Goal: Transaction & Acquisition: Purchase product/service

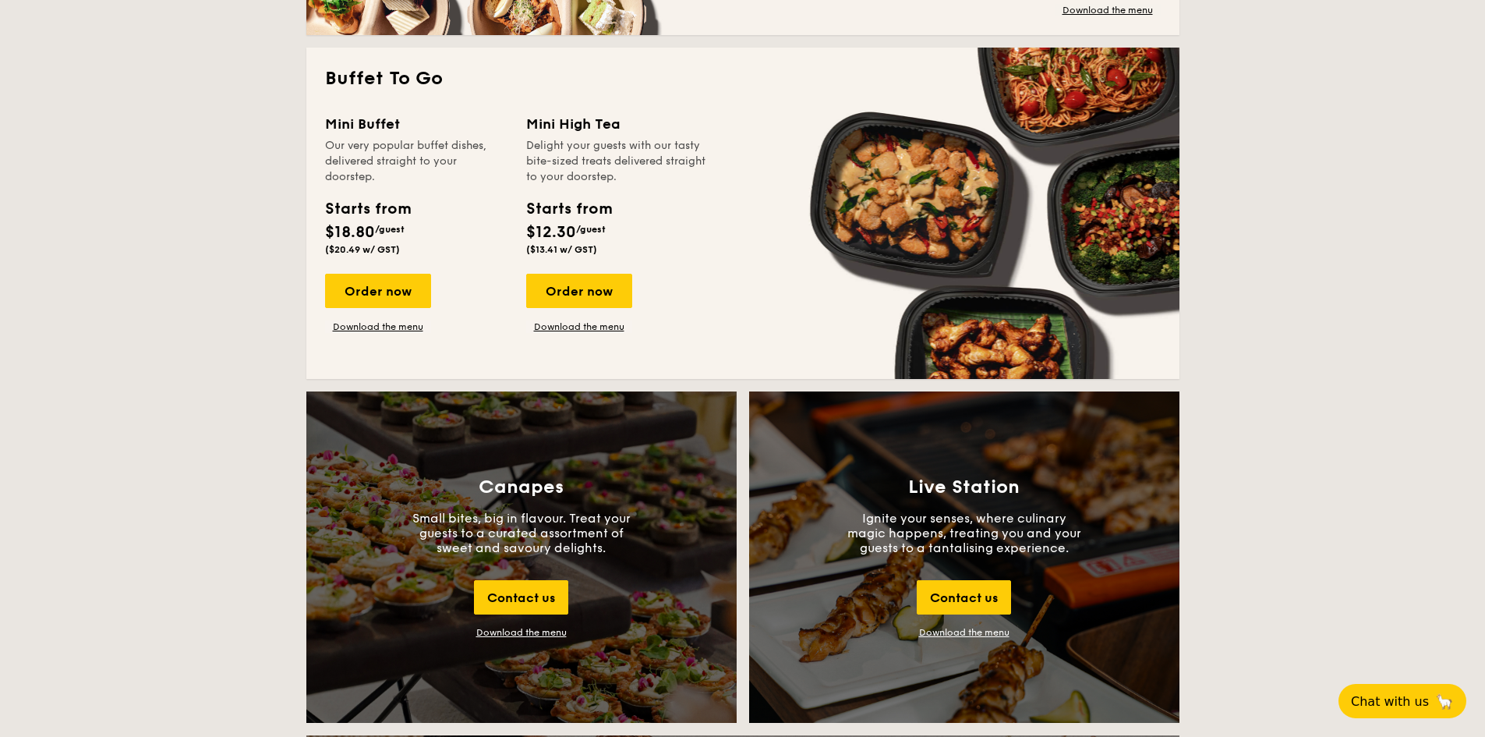
scroll to position [1637, 0]
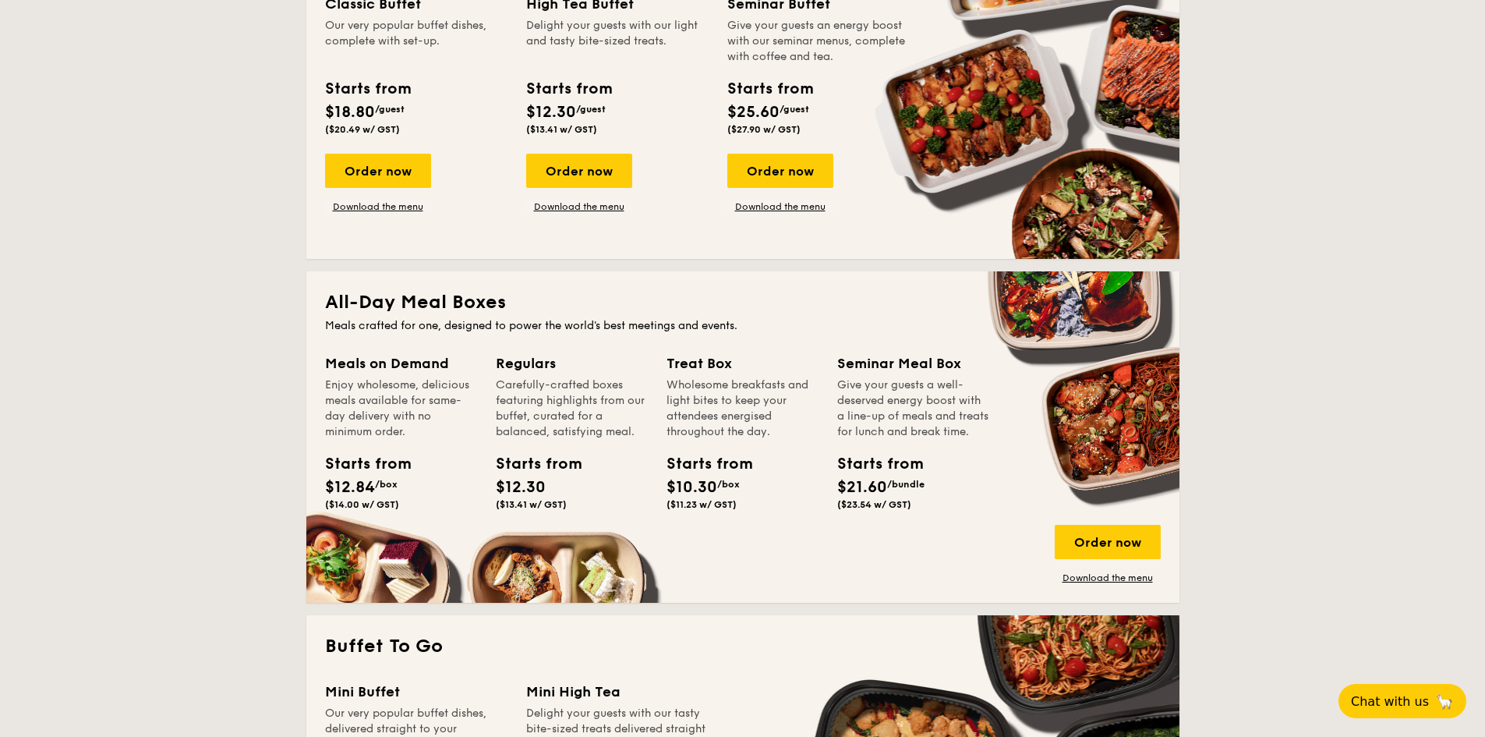
scroll to position [858, 0]
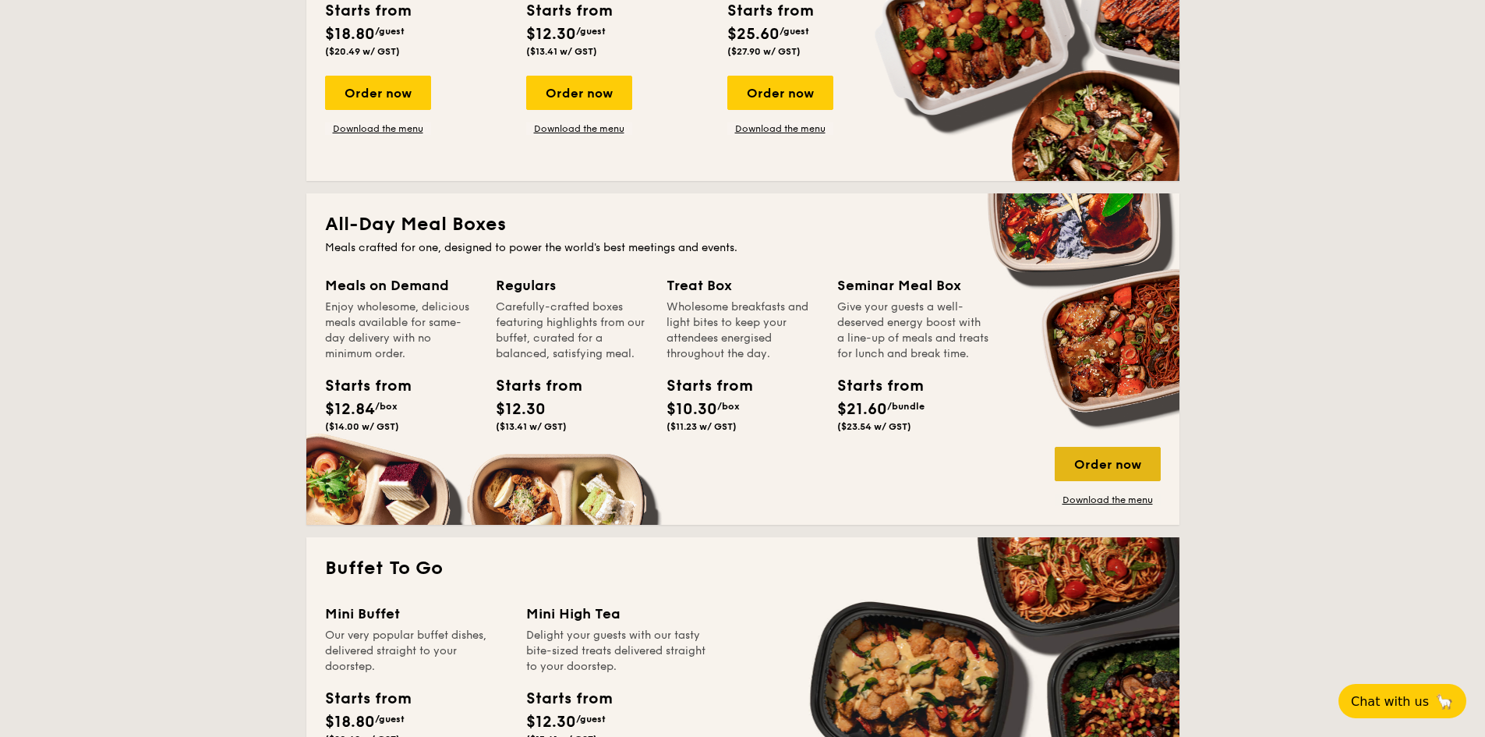
click at [1104, 460] on div "Order now" at bounding box center [1108, 464] width 106 height 34
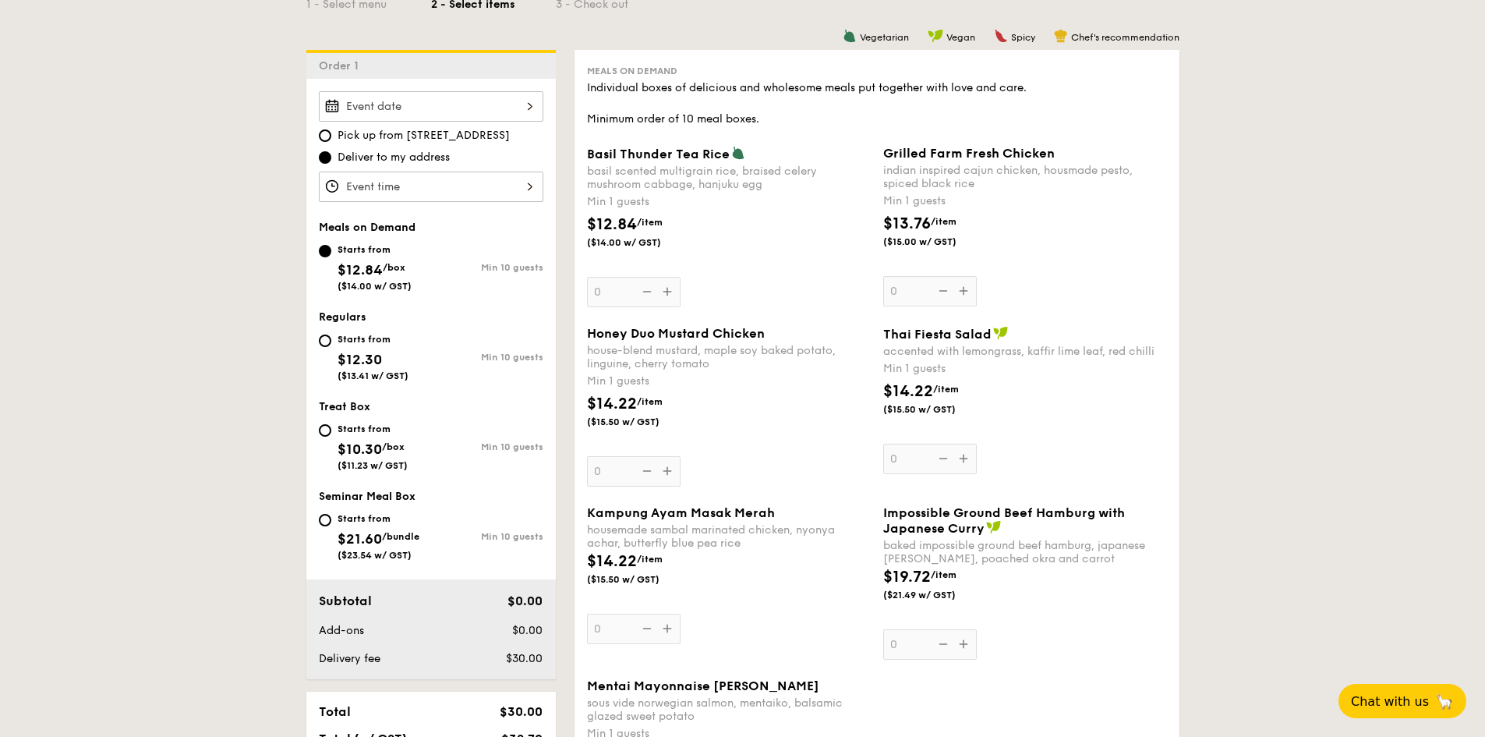
scroll to position [312, 0]
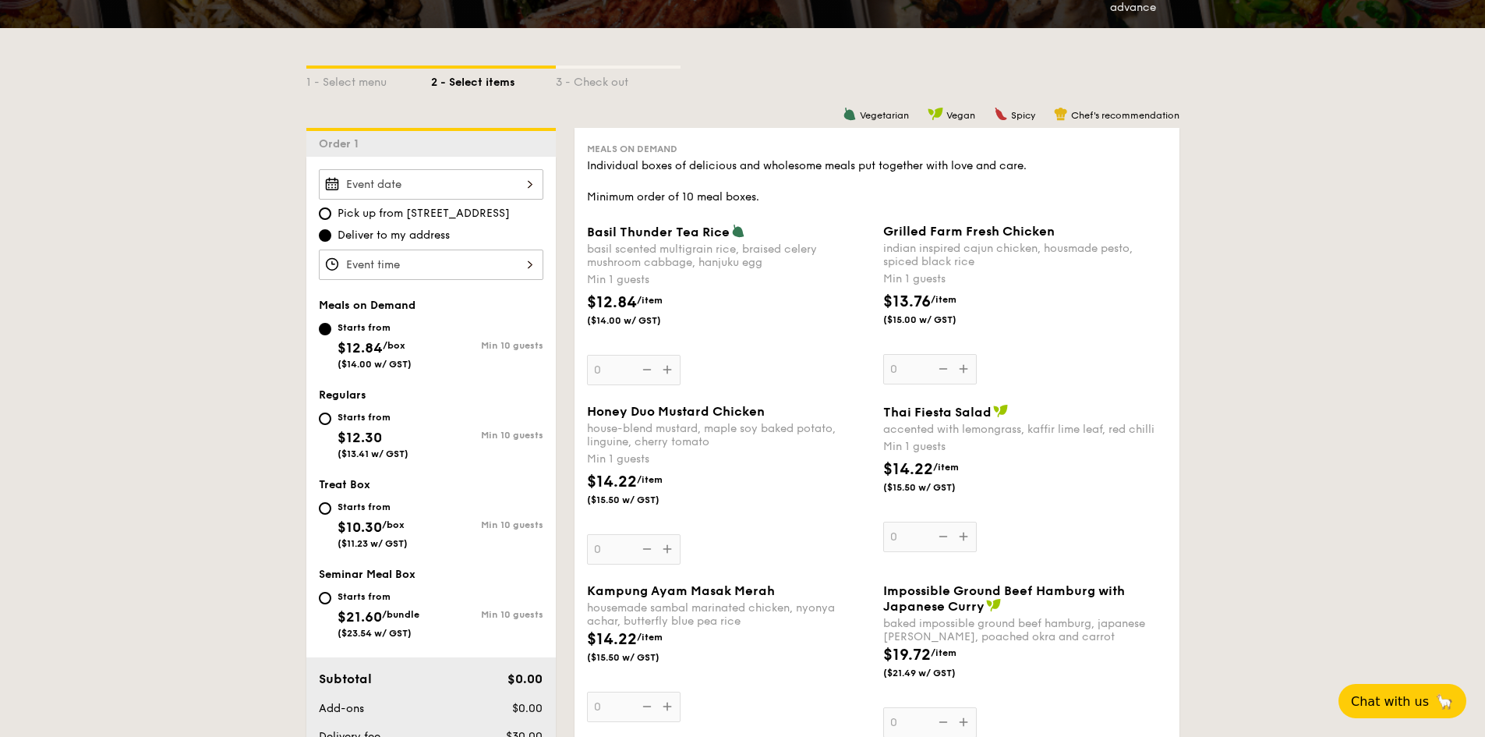
click at [433, 186] on div at bounding box center [431, 184] width 225 height 30
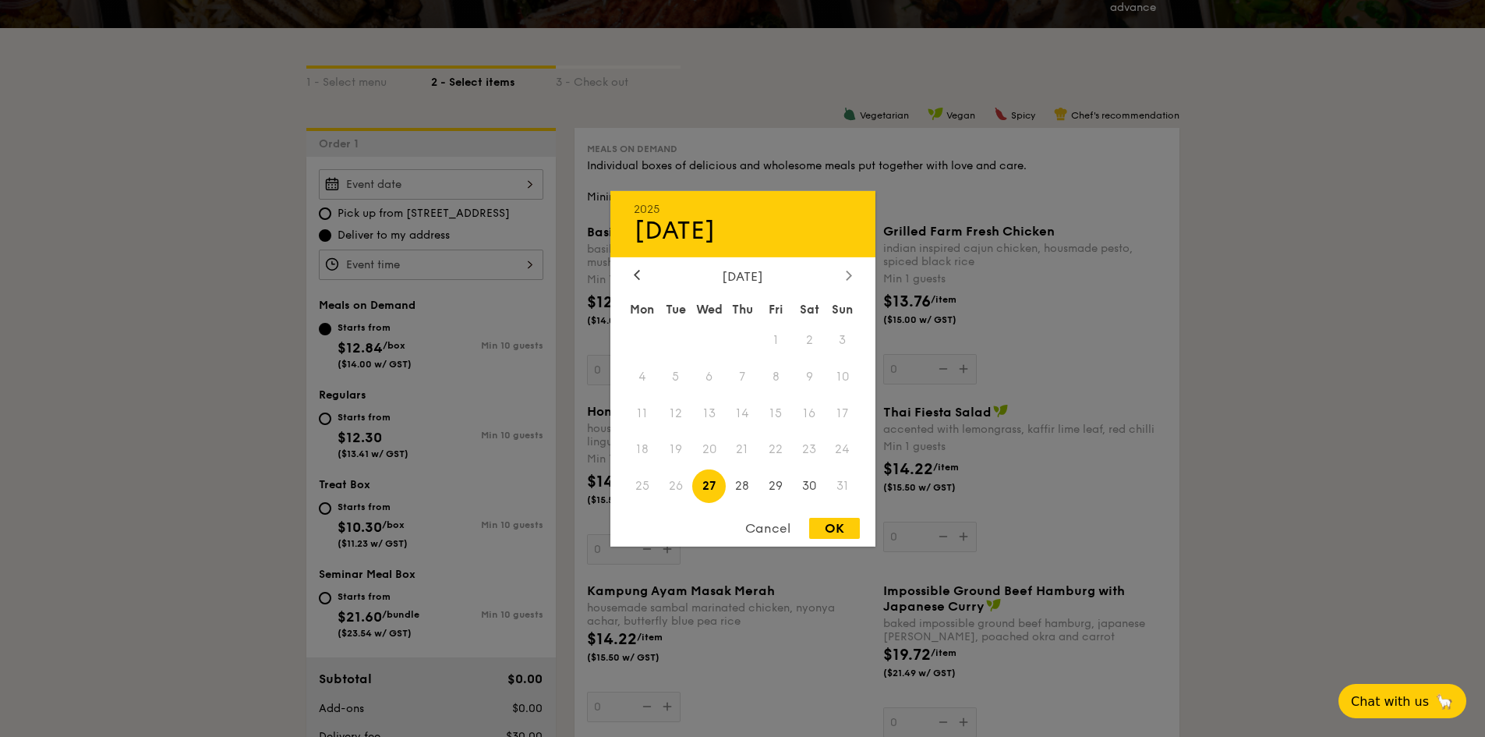
click at [850, 270] on icon at bounding box center [849, 275] width 6 height 10
click at [633, 268] on div at bounding box center [637, 275] width 14 height 15
